Goal: Find specific page/section: Find specific page/section

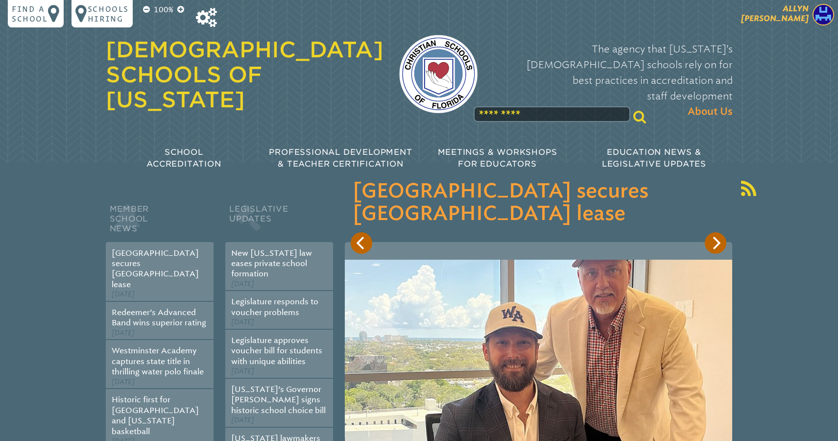
click at [773, 20] on span "[PERSON_NAME]" at bounding box center [775, 13] width 68 height 19
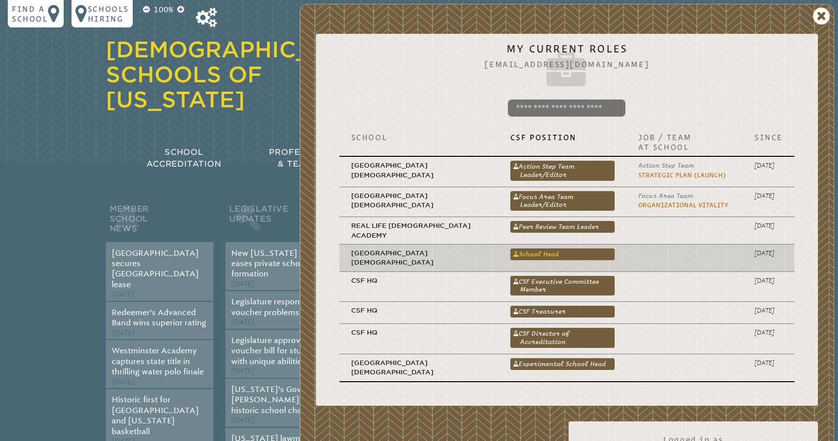
click at [535, 248] on link "School Head" at bounding box center [563, 254] width 104 height 12
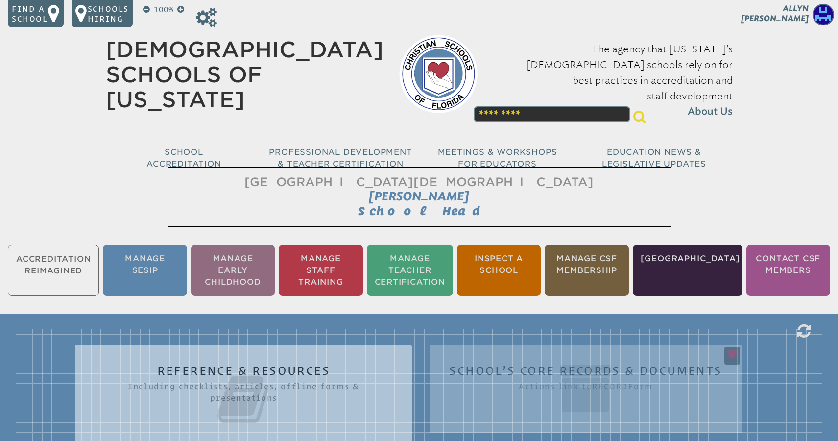
click at [523, 363] on div "Reference & Resources Including checklists, articles, offline forms & presentat…" at bounding box center [419, 446] width 807 height 235
click at [534, 367] on div "Reference & Resources Including checklists, articles, offline forms & presentat…" at bounding box center [419, 446] width 807 height 235
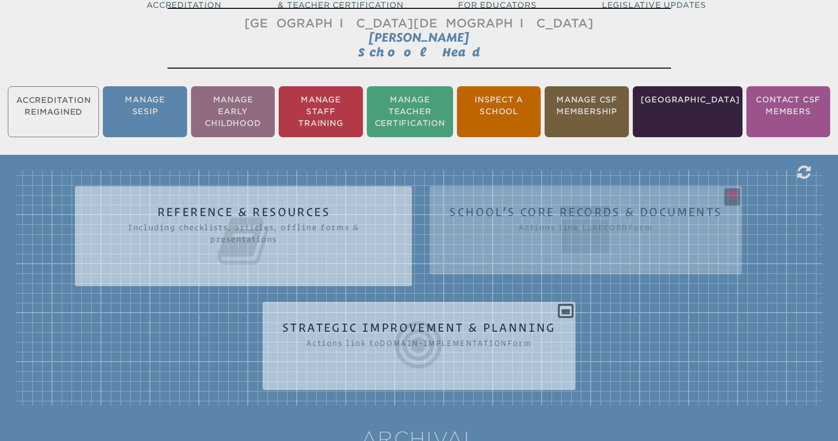
scroll to position [161, 0]
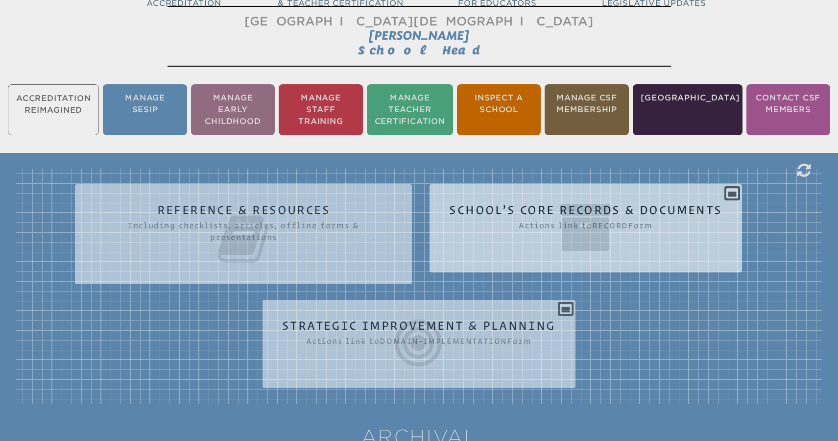
click at [658, 240] on icon at bounding box center [585, 227] width 273 height 55
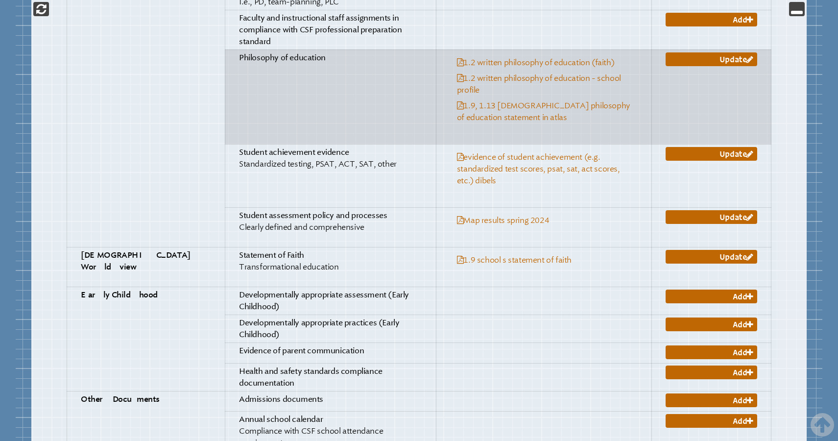
scroll to position [1519, 0]
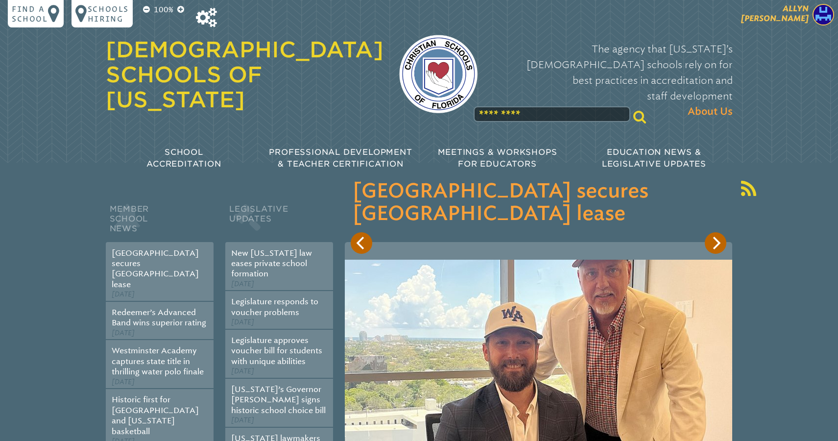
click at [786, 25] on p "[PERSON_NAME]" at bounding box center [758, 16] width 161 height 24
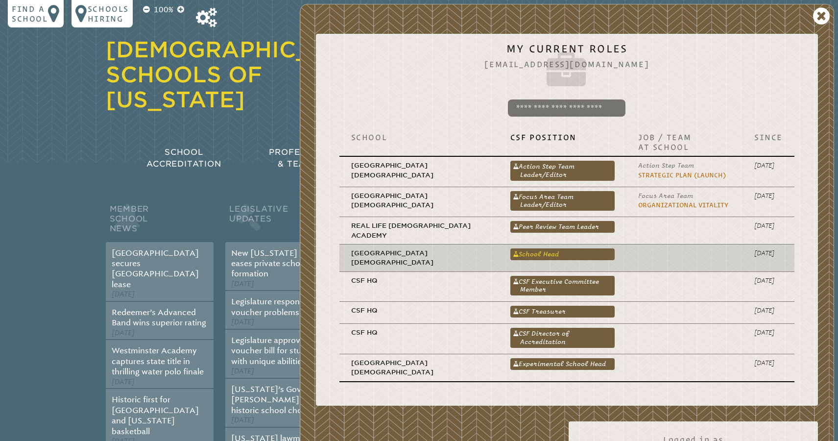
click at [537, 249] on link "School Head" at bounding box center [563, 254] width 104 height 12
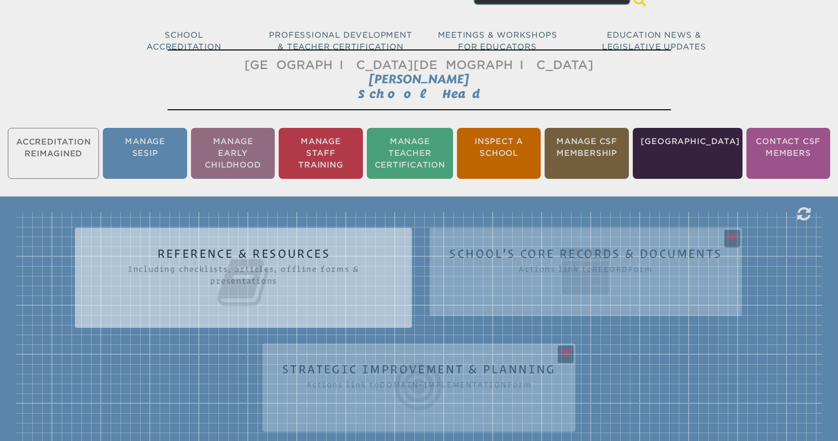
scroll to position [134, 0]
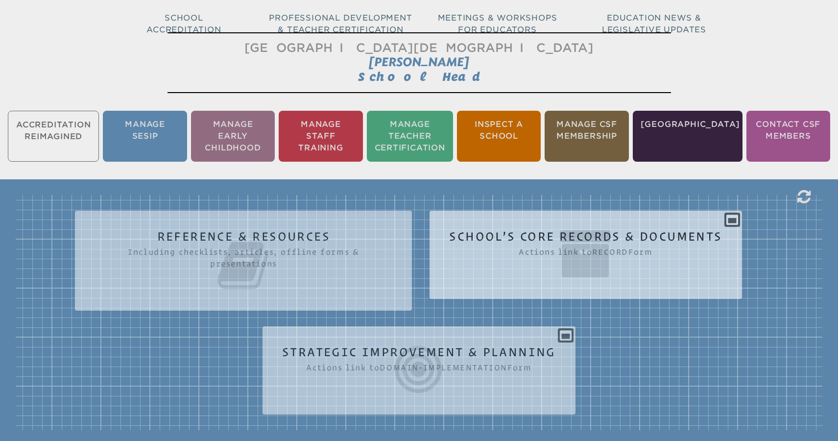
click at [670, 237] on icon at bounding box center [585, 253] width 273 height 55
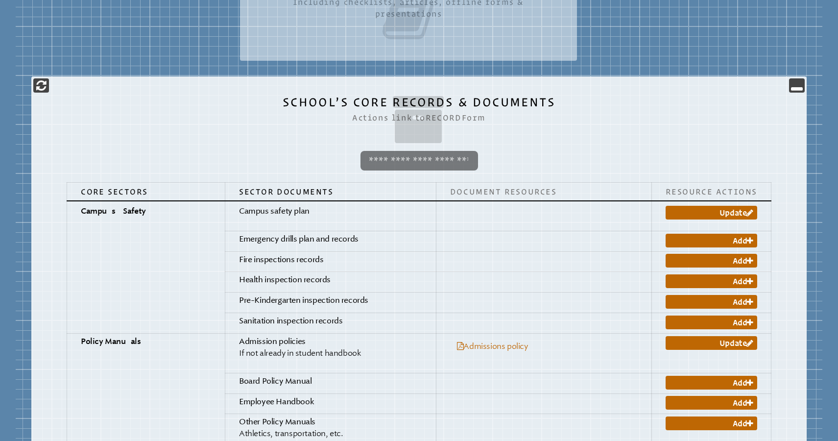
scroll to position [385, 0]
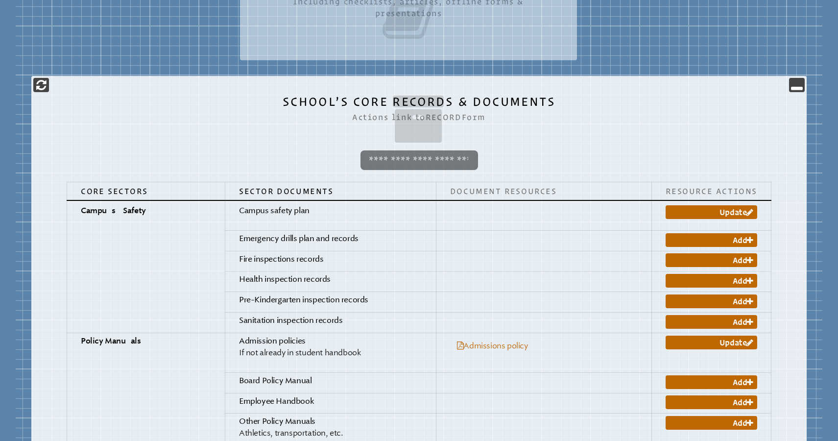
drag, startPoint x: 558, startPoint y: 103, endPoint x: 292, endPoint y: 100, distance: 266.1
click at [292, 100] on icon at bounding box center [419, 119] width 737 height 55
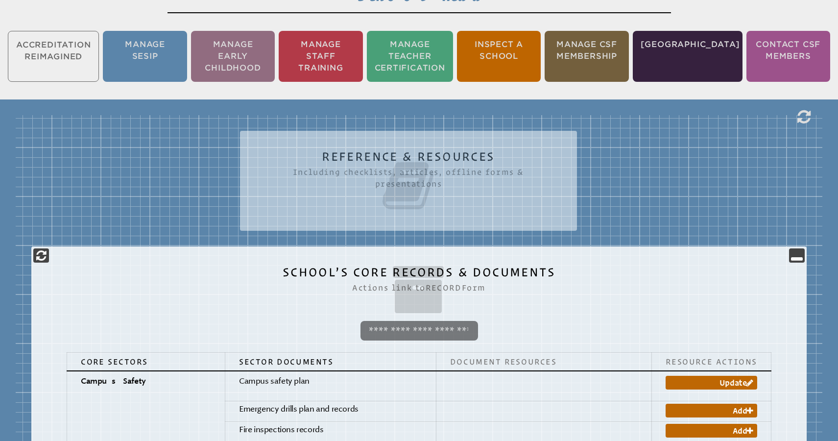
scroll to position [277, 0]
